Goal: Task Accomplishment & Management: Complete application form

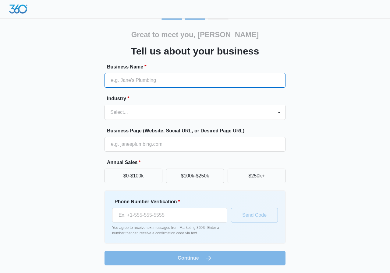
click at [124, 83] on input "Business Name *" at bounding box center [194, 80] width 181 height 15
paste input "Freedom Property Solutions"
type input "Freedom Property Solutions"
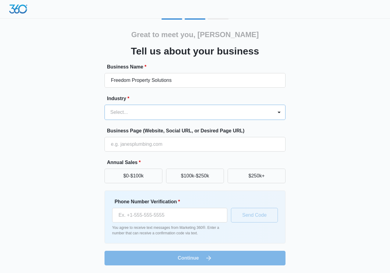
click at [136, 115] on div at bounding box center [187, 112] width 155 height 9
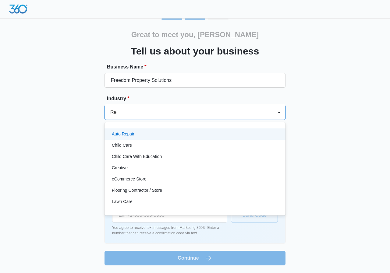
type input "Rea"
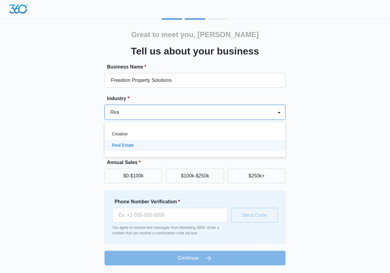
click at [137, 147] on div "Real Estate" at bounding box center [194, 145] width 165 height 6
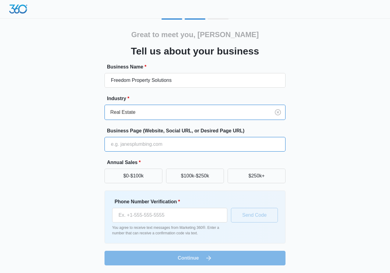
click at [136, 141] on input "Business Page (Website, Social URL, or Desired Page URL)" at bounding box center [194, 144] width 181 height 15
paste input "[URL][DOMAIN_NAME]"
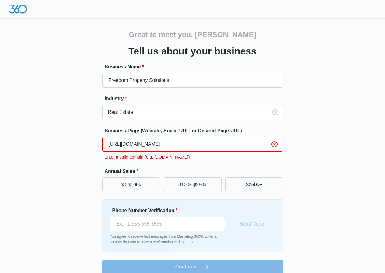
drag, startPoint x: 229, startPoint y: 150, endPoint x: 203, endPoint y: 151, distance: 25.9
click at [203, 151] on input "[URL][DOMAIN_NAME]" at bounding box center [192, 144] width 181 height 15
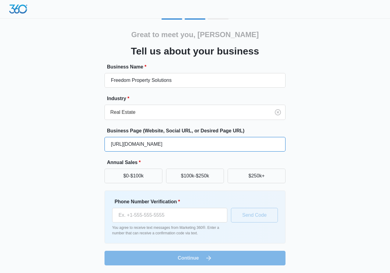
type input "[URL][DOMAIN_NAME]"
